Goal: Task Accomplishment & Management: Use online tool/utility

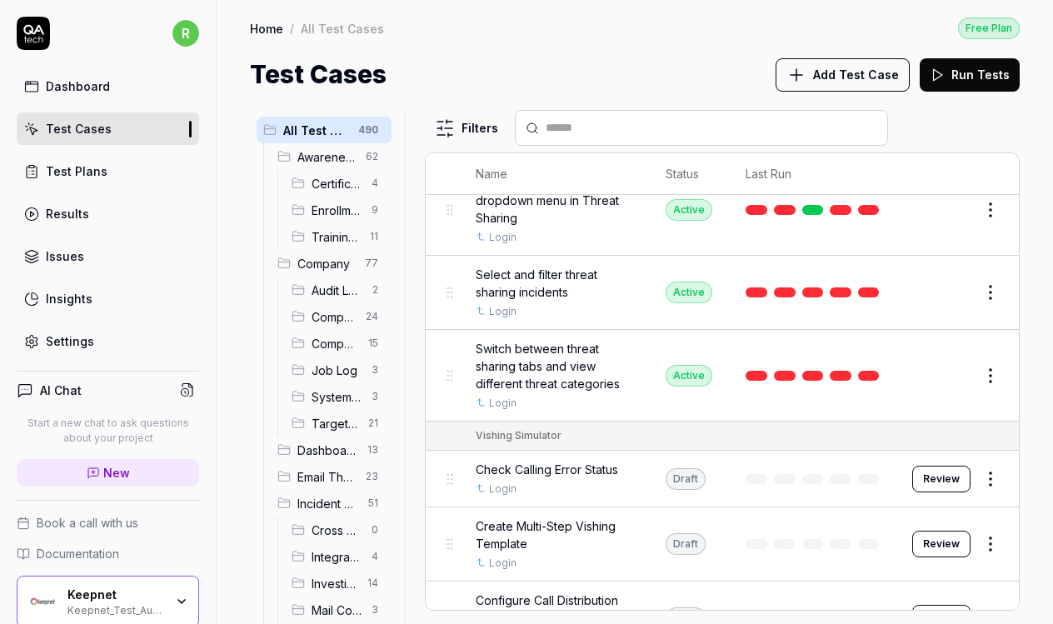
scroll to position [34900, 0]
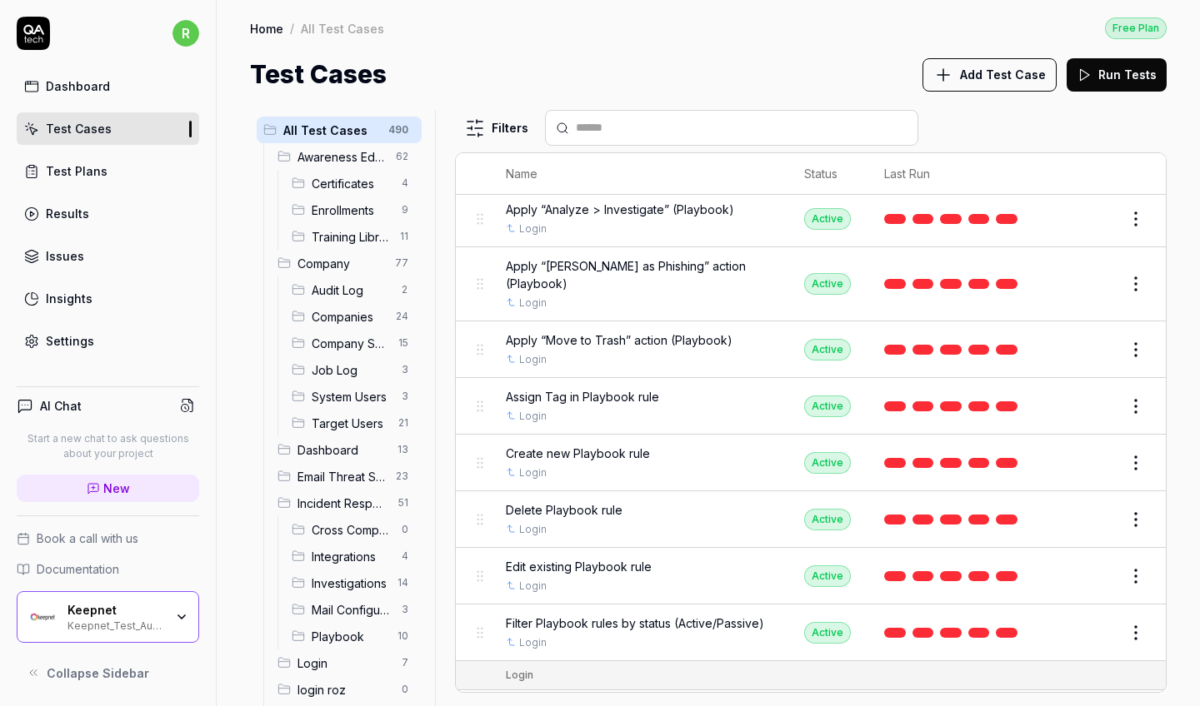
scroll to position [15617, 0]
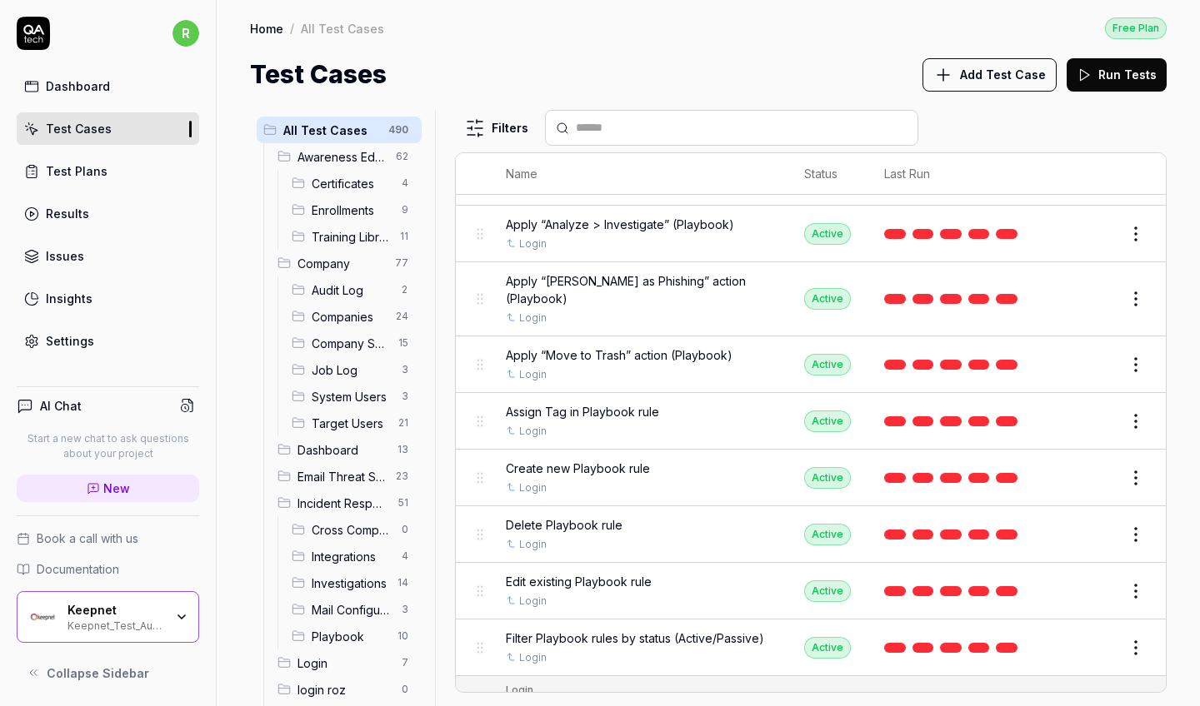
click at [1052, 522] on button "Edit" at bounding box center [1096, 535] width 40 height 27
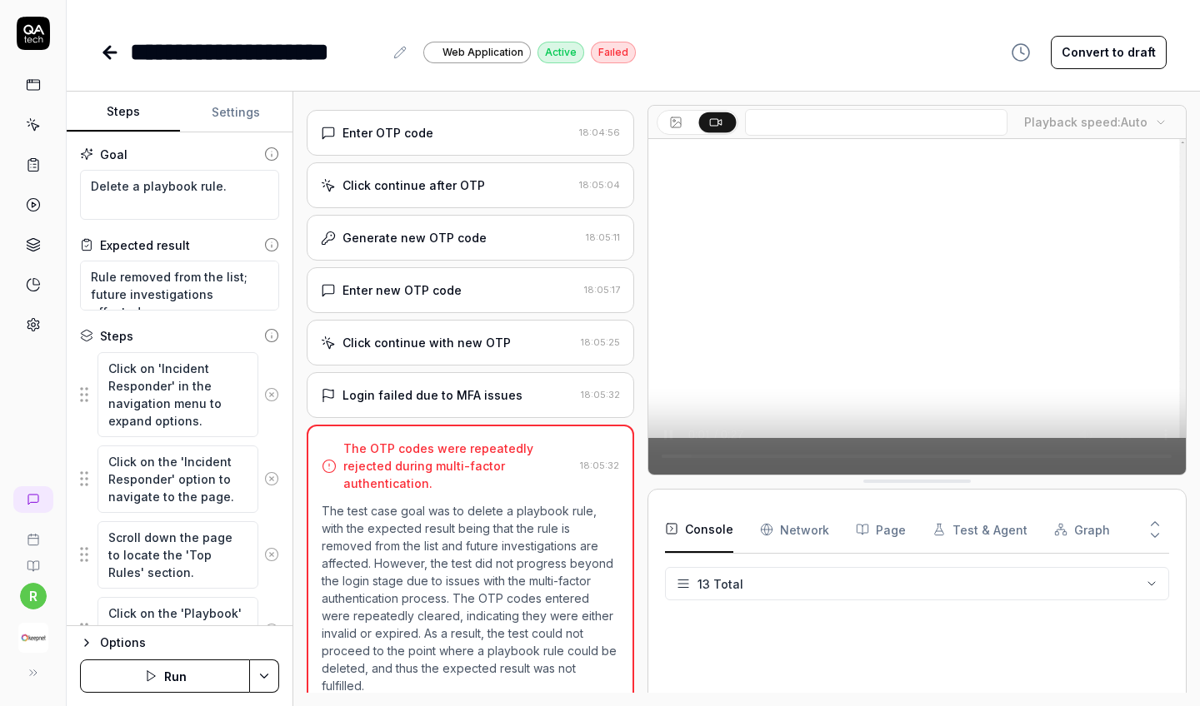
scroll to position [791, 0]
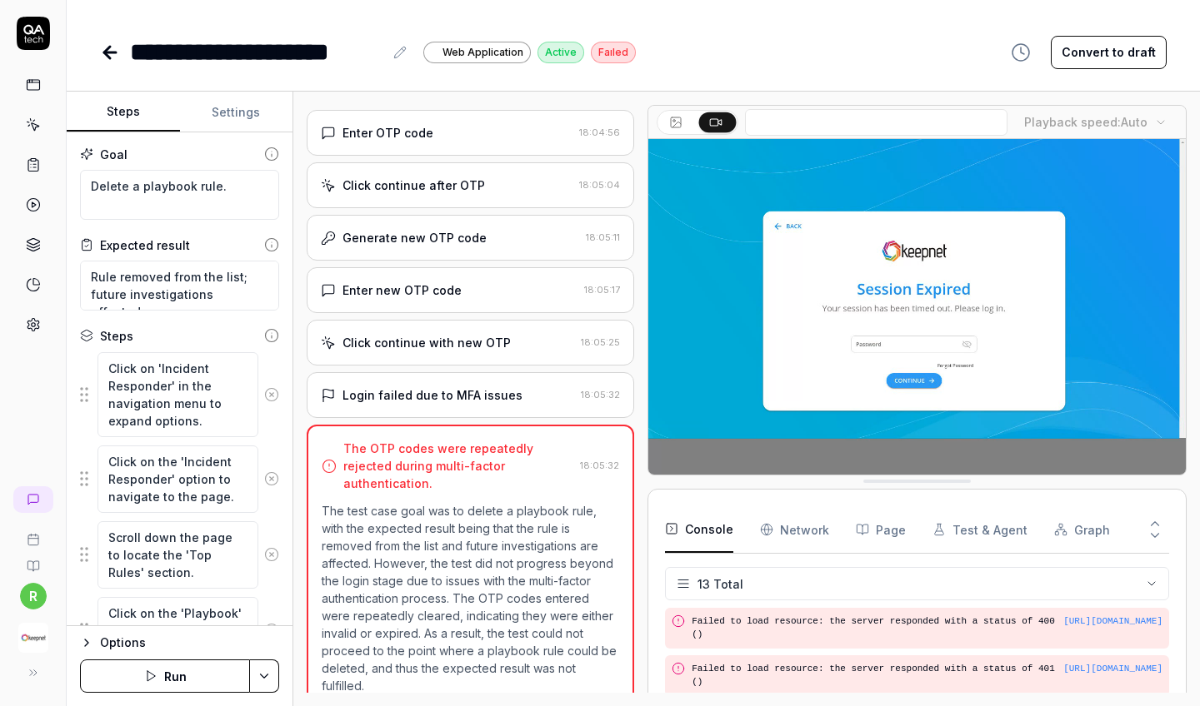
type textarea "*"
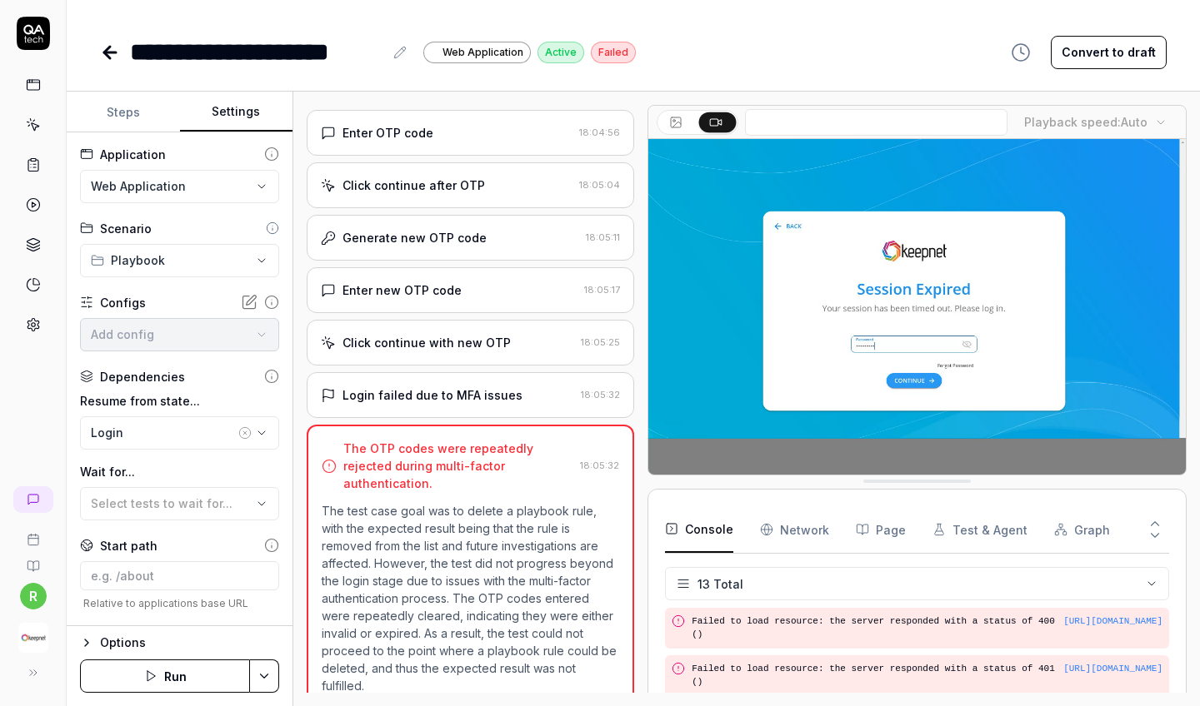
click at [244, 107] on button "Settings" at bounding box center [236, 112] width 113 height 40
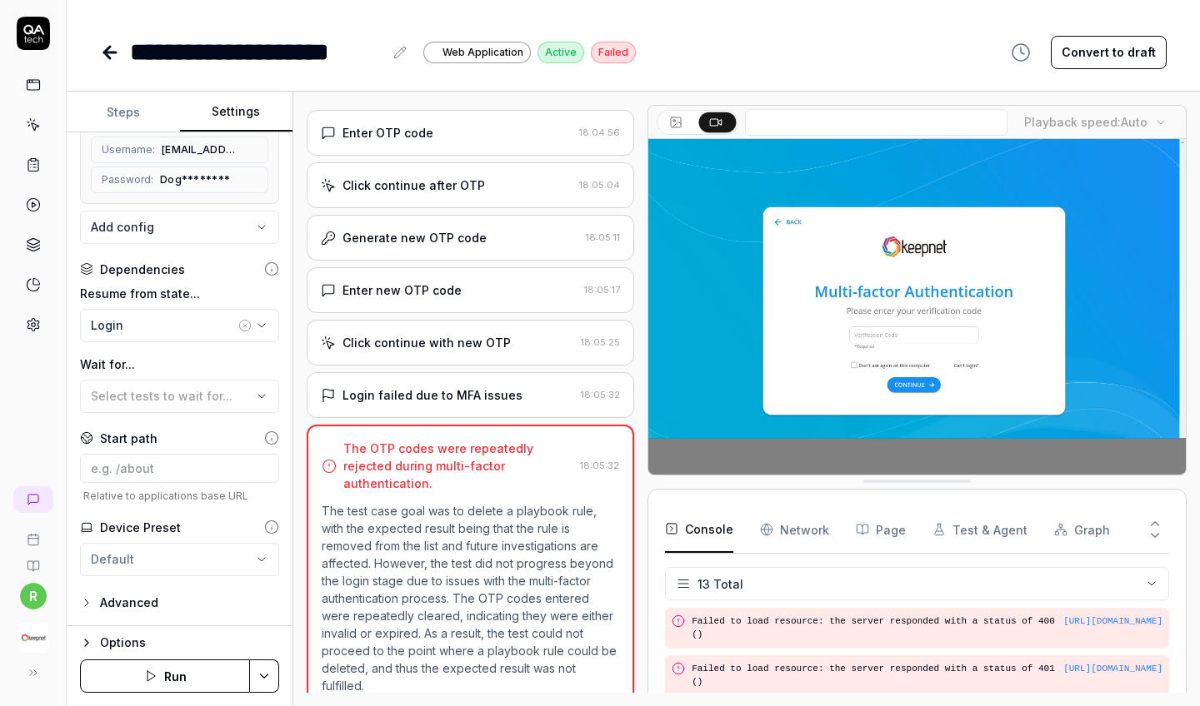
scroll to position [268, 0]
click at [178, 623] on button "Run" at bounding box center [165, 676] width 170 height 33
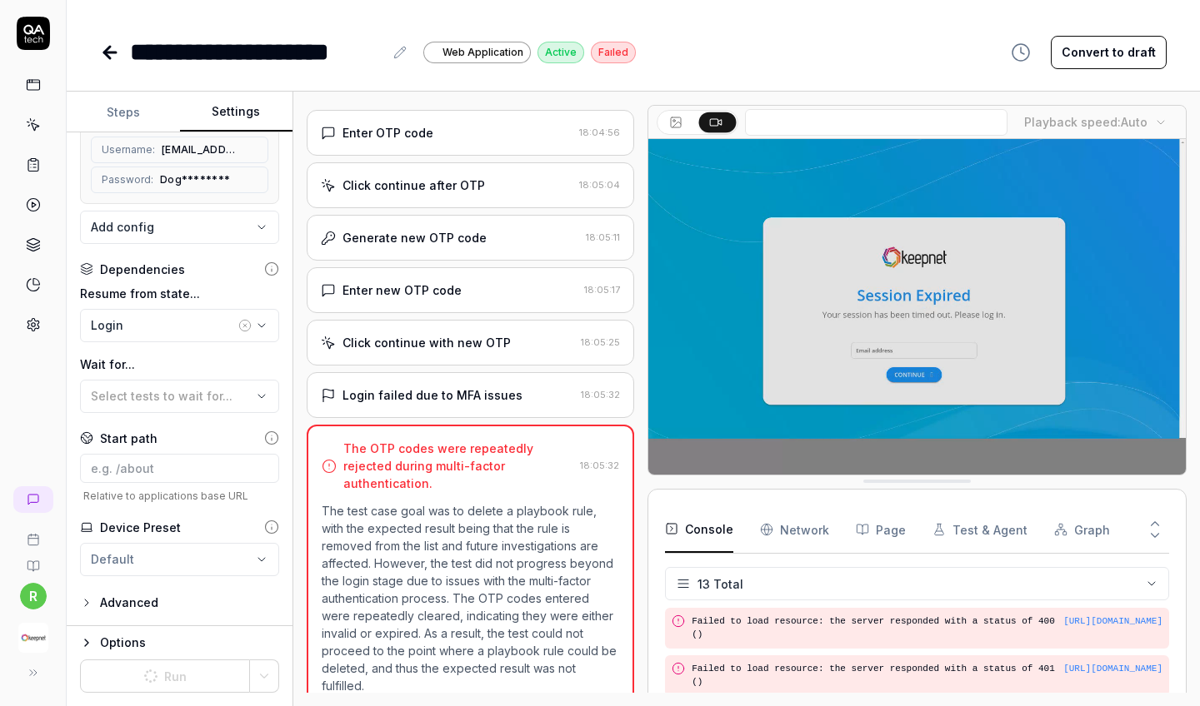
click at [110, 47] on icon at bounding box center [107, 53] width 6 height 12
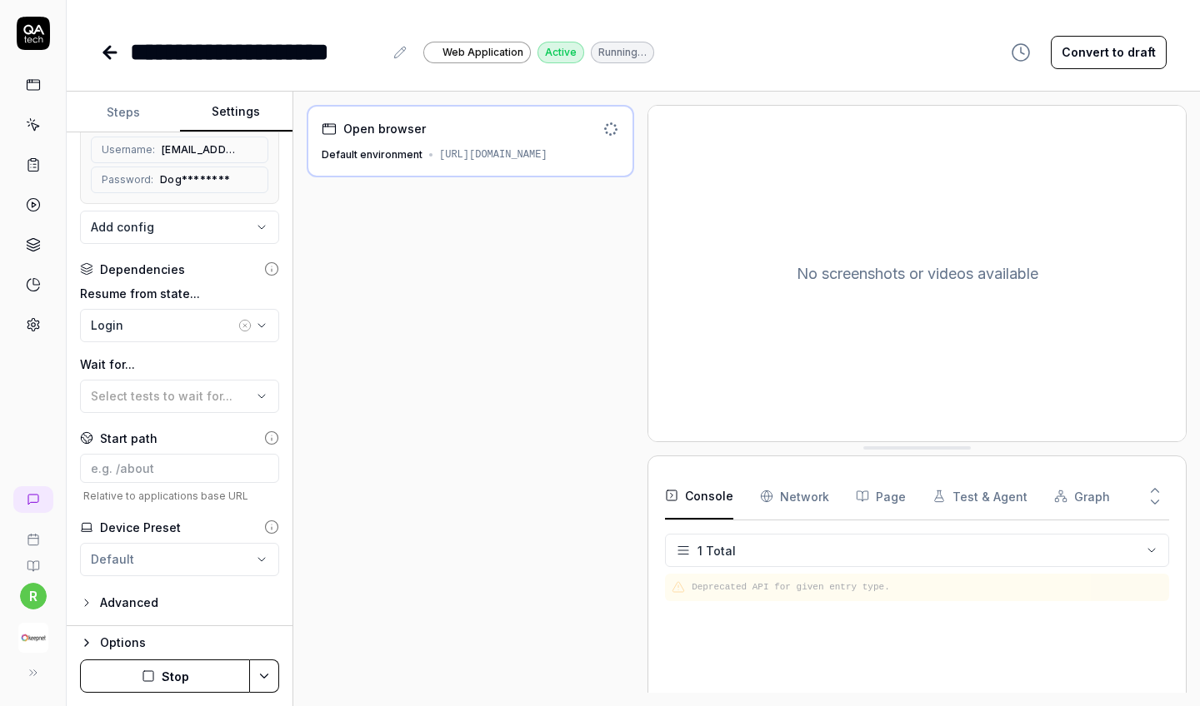
click at [106, 47] on icon at bounding box center [110, 52] width 20 height 20
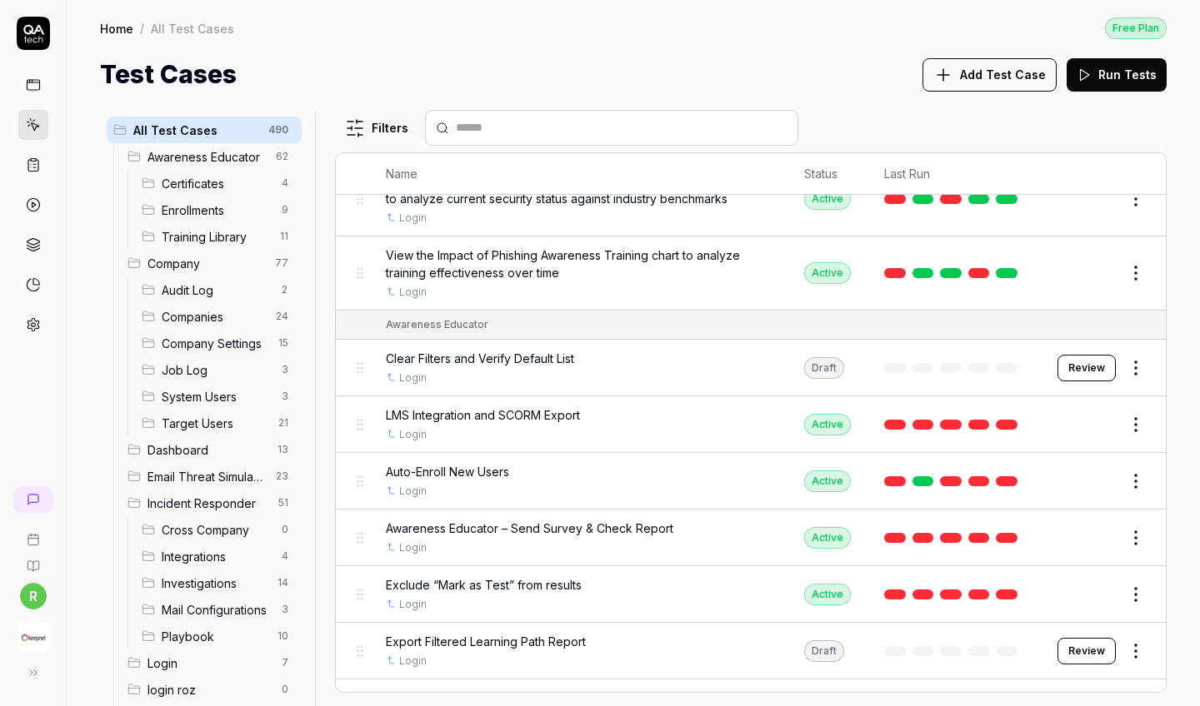
scroll to position [1240, 0]
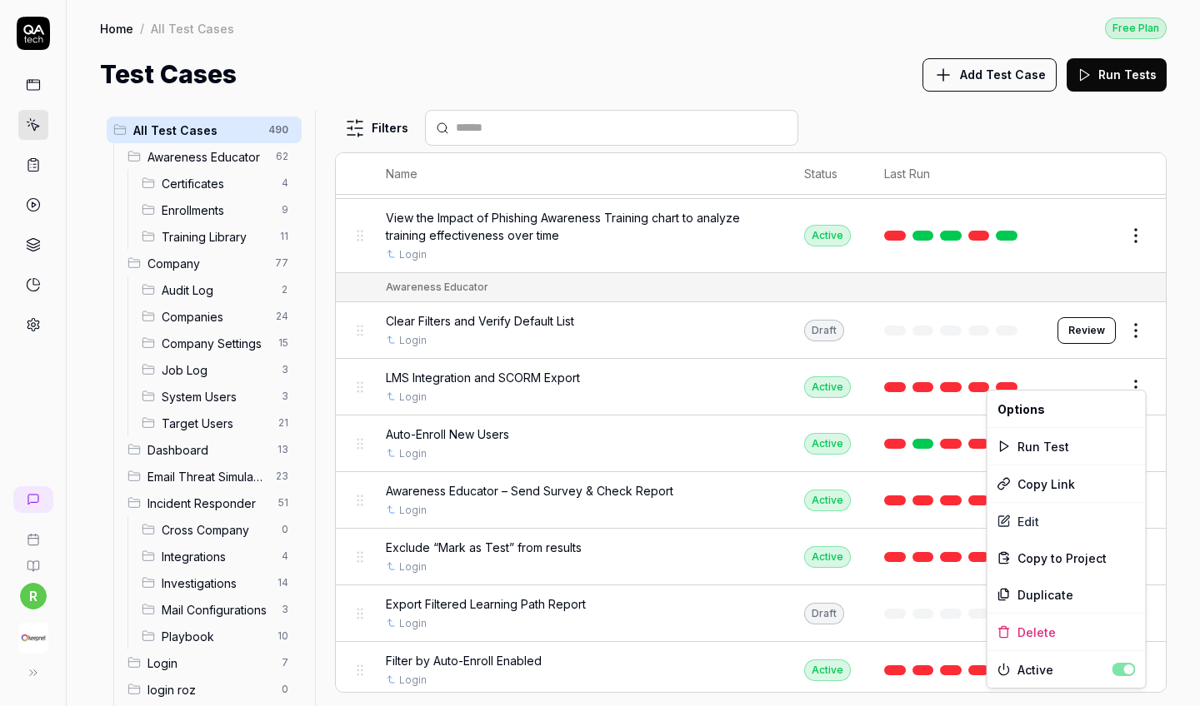
click at [1052, 378] on html "r Home / All Test Cases Free Plan Home / All Test Cases Free Plan Test Cases Ad…" at bounding box center [600, 353] width 1200 height 706
click at [1052, 457] on div "Run Test" at bounding box center [1066, 446] width 158 height 37
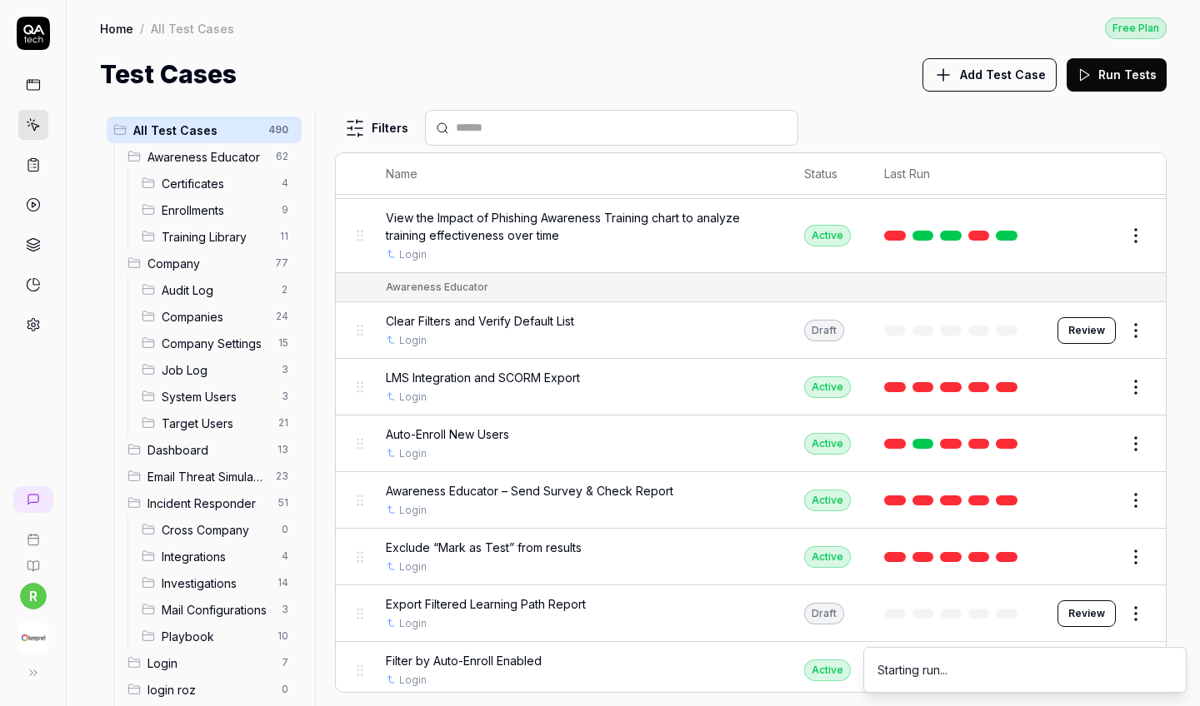
click at [1048, 450] on td "Edit" at bounding box center [1103, 444] width 125 height 57
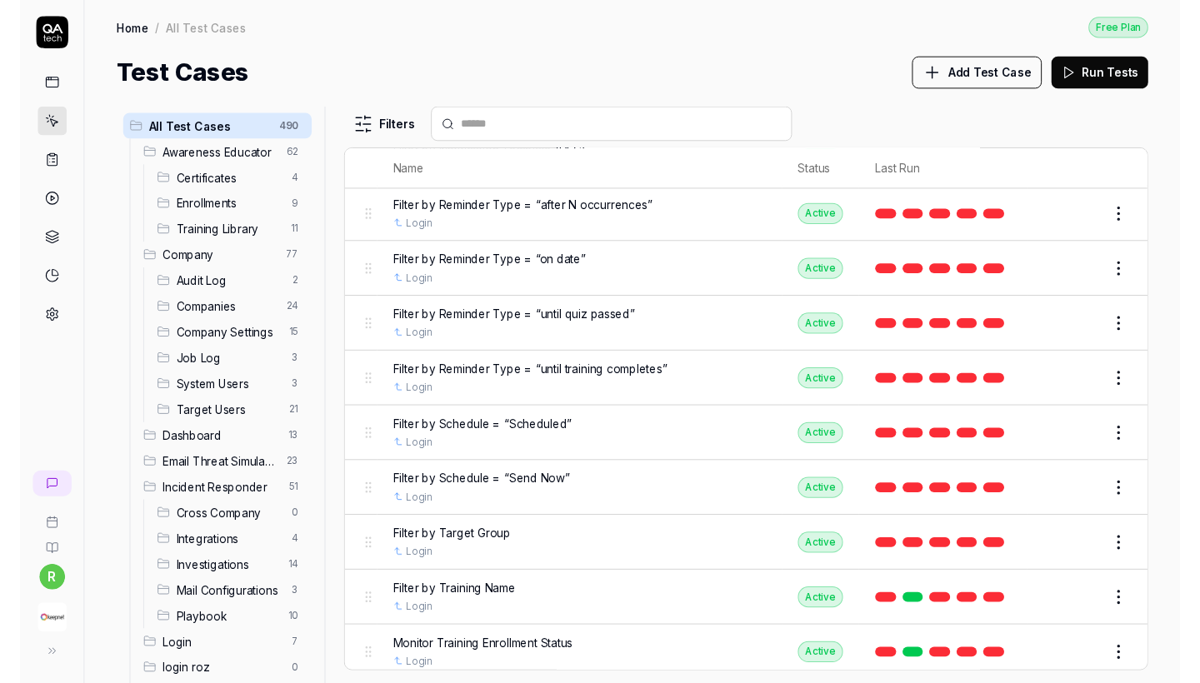
scroll to position [2538, 0]
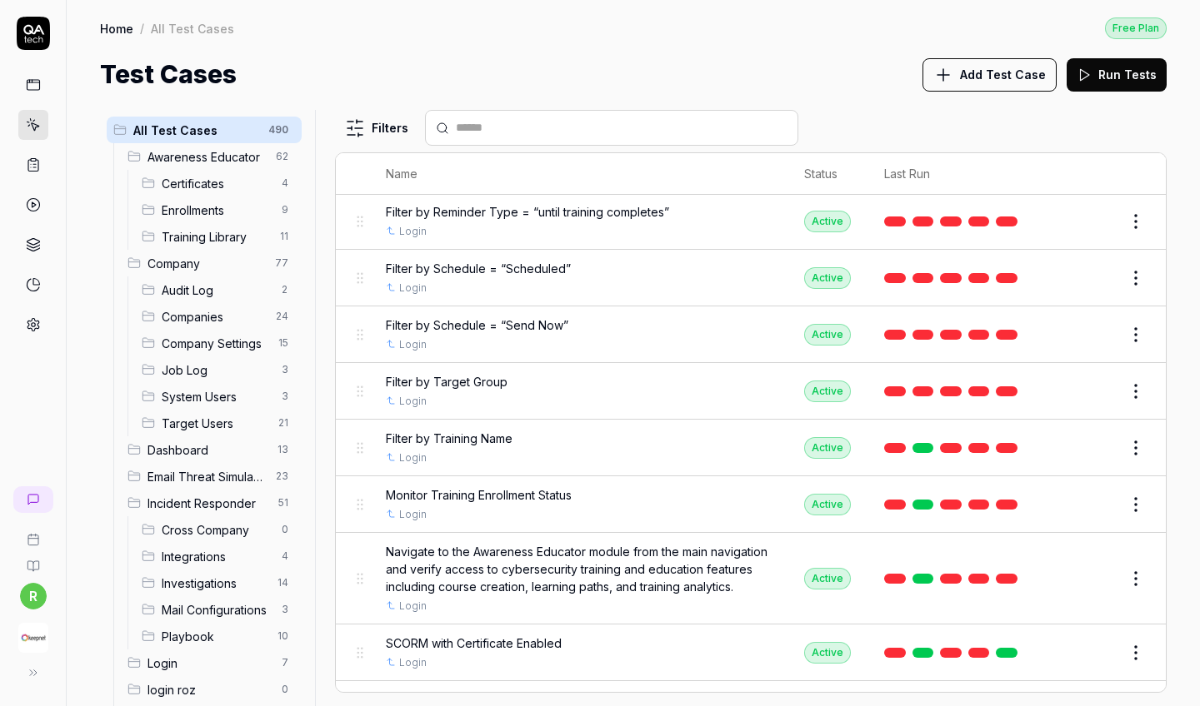
click at [1052, 77] on icon at bounding box center [1083, 74] width 15 height 15
